Goal: Check status

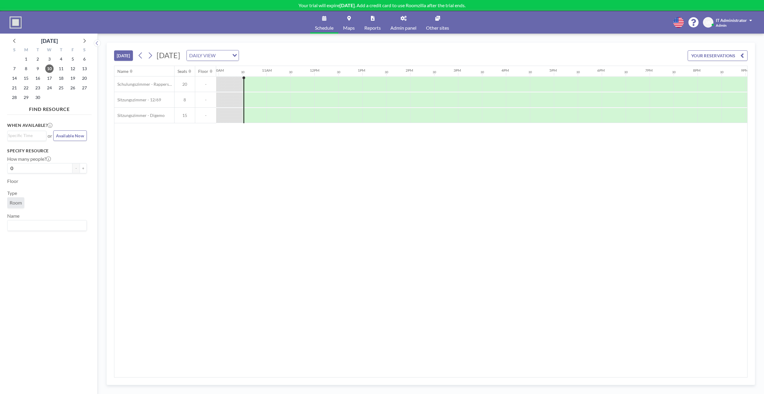
scroll to position [0, 479]
click at [177, 147] on div "Name Seats Floor 12AM 30 1AM 30 2AM 30 3AM 30 4AM 30 5AM 30 6AM 30 7AM 30 8AM 3…" at bounding box center [430, 221] width 633 height 311
click at [618, 216] on div "Name Seats Floor 12AM 30 1AM 30 2AM 30 3AM 30 4AM 30 5AM 30 6AM 30 7AM 30 8AM 3…" at bounding box center [430, 221] width 633 height 311
click at [273, 137] on div "Name Seats Floor 12AM 30 1AM 30 2AM 30 3AM 30 4AM 30 5AM 30 6AM 30 7AM 30 8AM 3…" at bounding box center [430, 221] width 633 height 311
click at [265, 164] on div "Name Seats Floor 12AM 30 1AM 30 2AM 30 3AM 30 4AM 30 5AM 30 6AM 30 7AM 30 8AM 3…" at bounding box center [430, 221] width 633 height 311
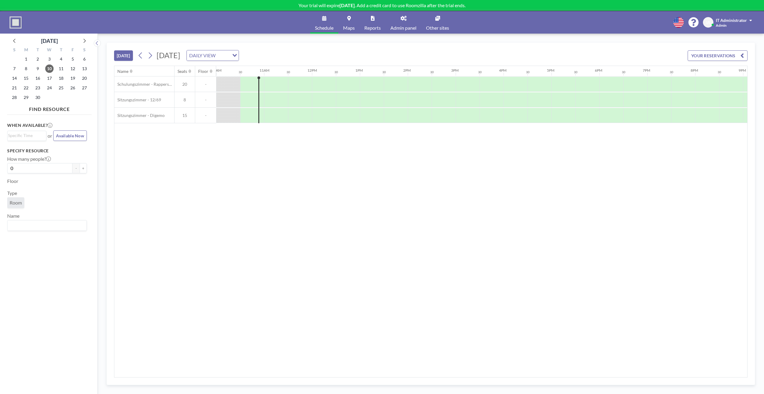
click at [260, 188] on div "Name Seats Floor 12AM 30 1AM 30 2AM 30 3AM 30 4AM 30 5AM 30 6AM 30 7AM 30 8AM 3…" at bounding box center [430, 221] width 633 height 311
drag, startPoint x: 317, startPoint y: 163, endPoint x: 290, endPoint y: 148, distance: 30.8
click at [313, 163] on div "Name Seats Floor 12AM 30 1AM 30 2AM 30 3AM 30 4AM 30 5AM 30 6AM 30 7AM 30 8AM 3…" at bounding box center [430, 221] width 633 height 311
click at [199, 249] on div "Name Seats Floor 12AM 30 1AM 30 2AM 30 3AM 30 4AM 30 5AM 30 6AM 30 7AM 30 8AM 3…" at bounding box center [430, 221] width 633 height 311
click at [184, 270] on div "Name Seats Floor 12AM 30 1AM 30 2AM 30 3AM 30 4AM 30 5AM 30 6AM 30 7AM 30 8AM 3…" at bounding box center [430, 221] width 633 height 311
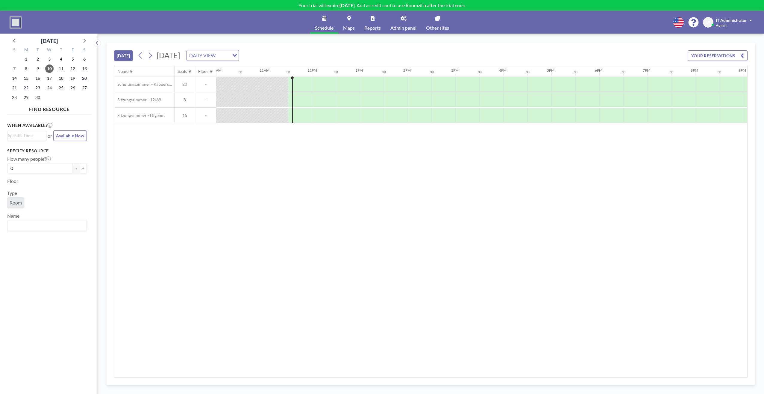
drag, startPoint x: 205, startPoint y: 225, endPoint x: 139, endPoint y: 12, distance: 222.9
click at [202, 217] on div "Name Seats Floor 12AM 30 1AM 30 2AM 30 3AM 30 4AM 30 5AM 30 6AM 30 7AM 30 8AM 3…" at bounding box center [430, 221] width 633 height 311
click at [375, 283] on div "Name Seats Floor 12AM 30 1AM 30 2AM 30 3AM 30 4AM 30 5AM 30 6AM 30 7AM 30 8AM 3…" at bounding box center [430, 221] width 633 height 311
